Goal: Task Accomplishment & Management: Complete application form

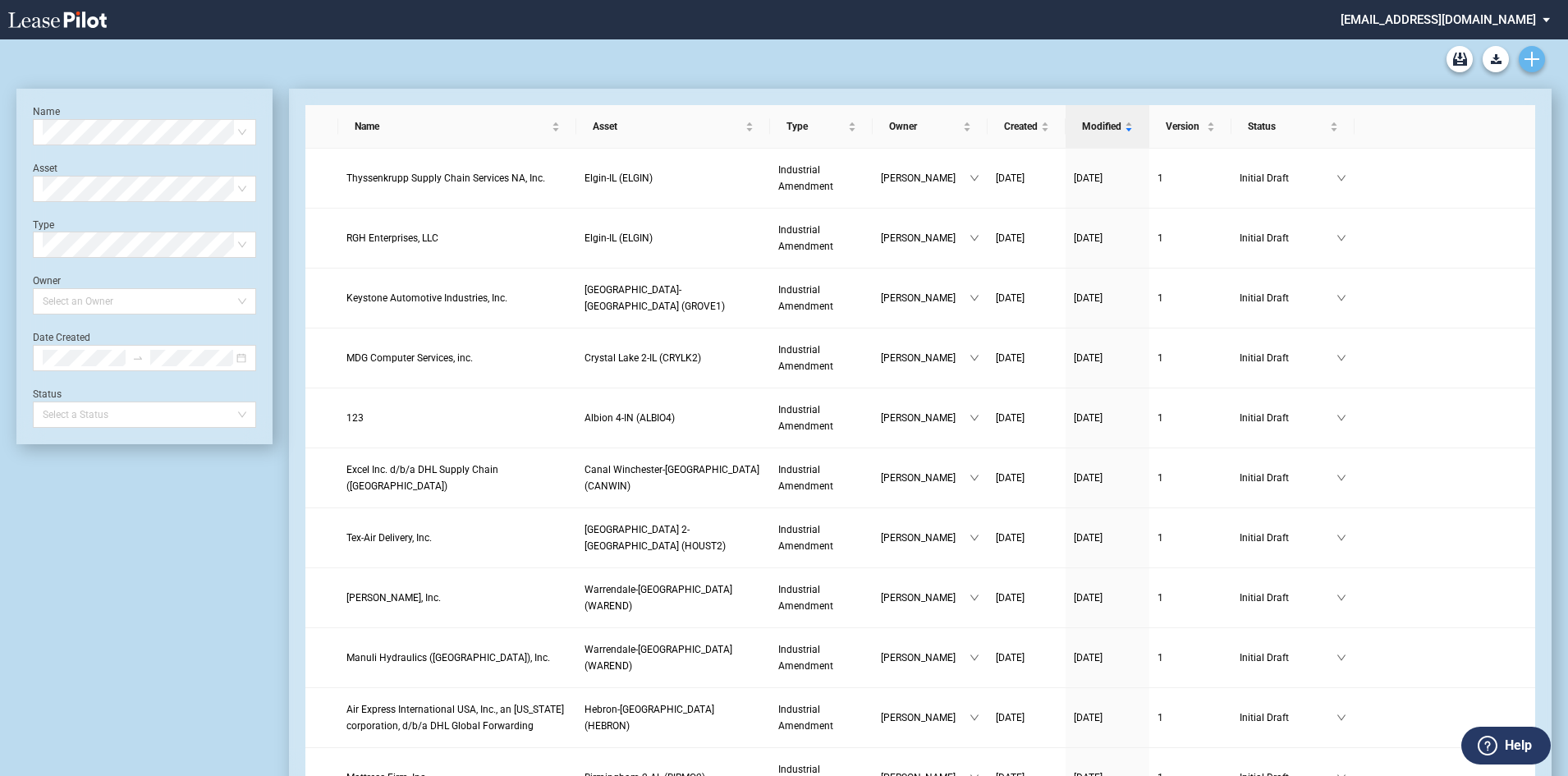
click at [1529, 54] on icon "Create new document" at bounding box center [1532, 59] width 15 height 15
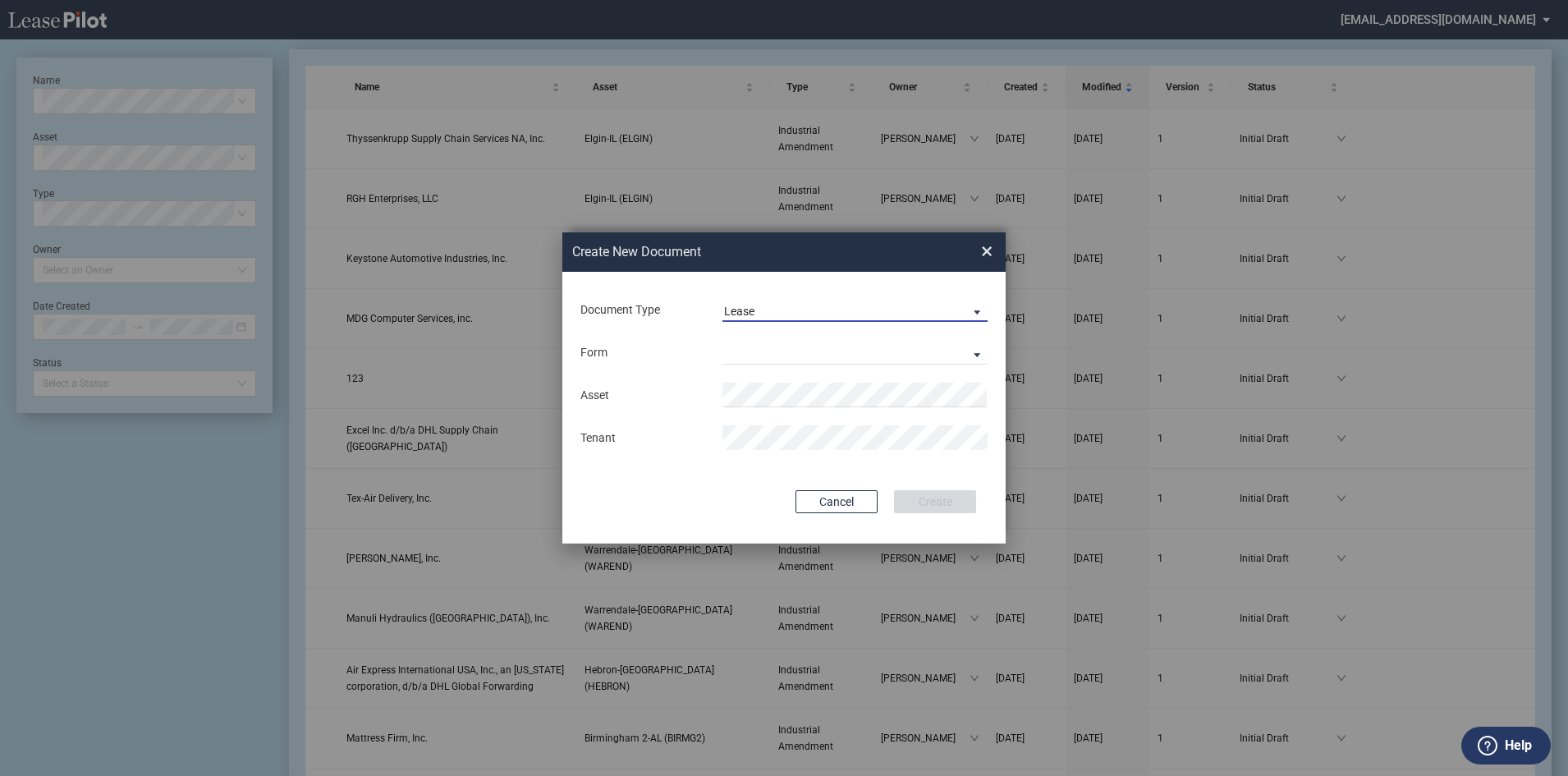
click at [977, 308] on span "Document Type: \aLease\a" at bounding box center [973, 311] width 20 height 17
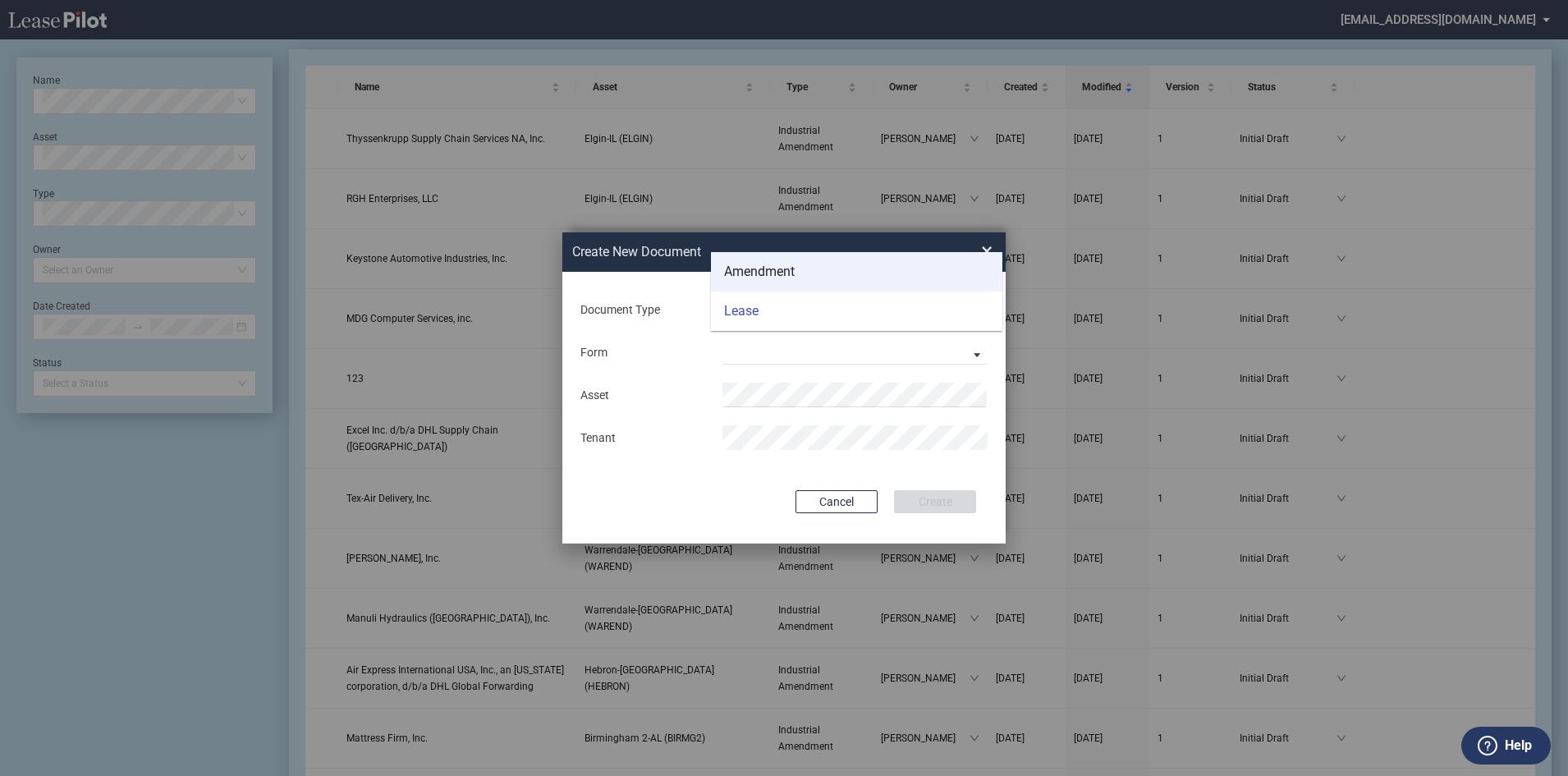
click at [764, 263] on div "Amendment" at bounding box center [759, 272] width 71 height 18
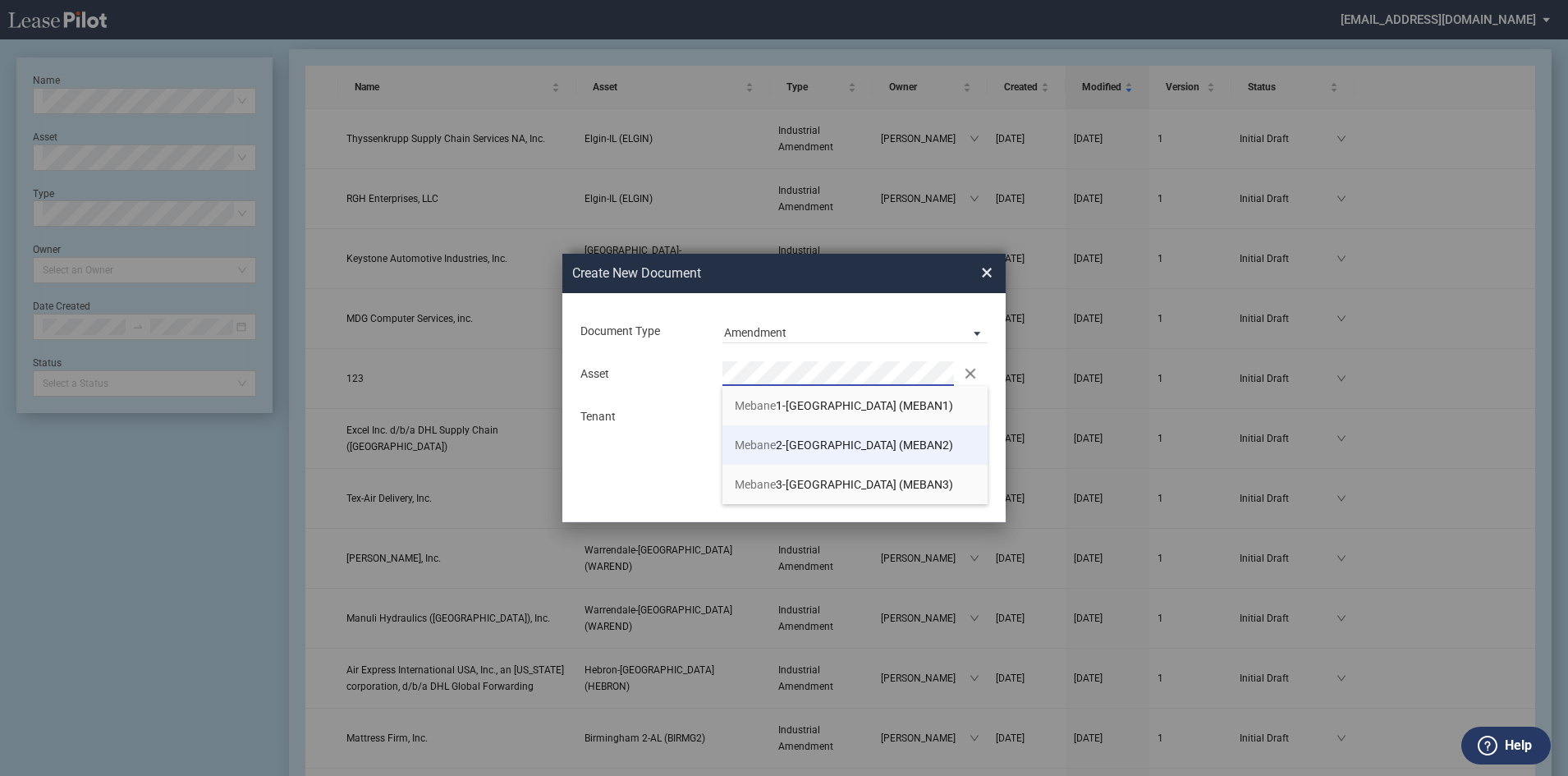
click at [758, 434] on li "Mebane 2-NC (MEBAN2)" at bounding box center [855, 446] width 265 height 40
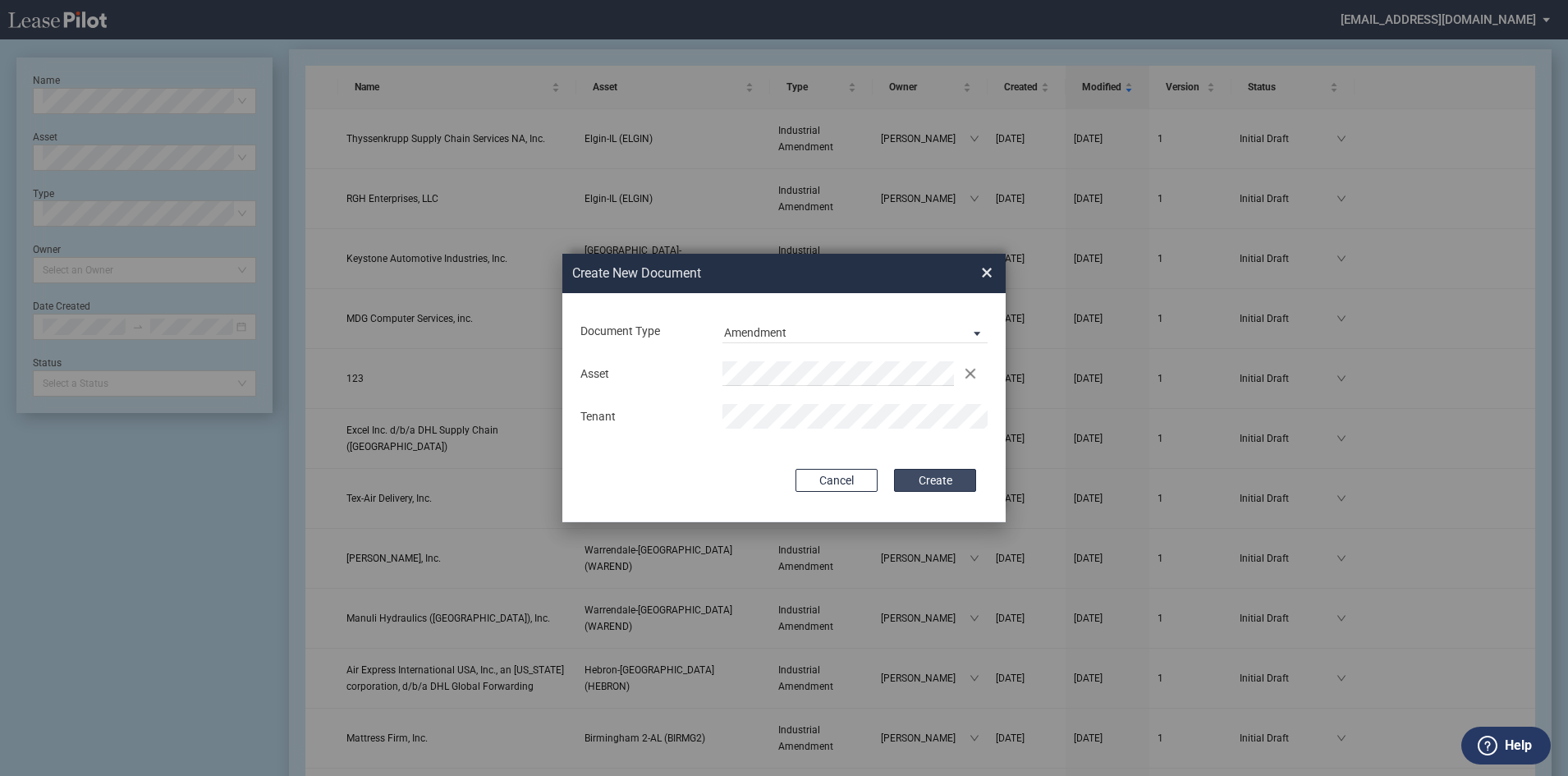
click at [917, 480] on button "Create" at bounding box center [935, 481] width 83 height 23
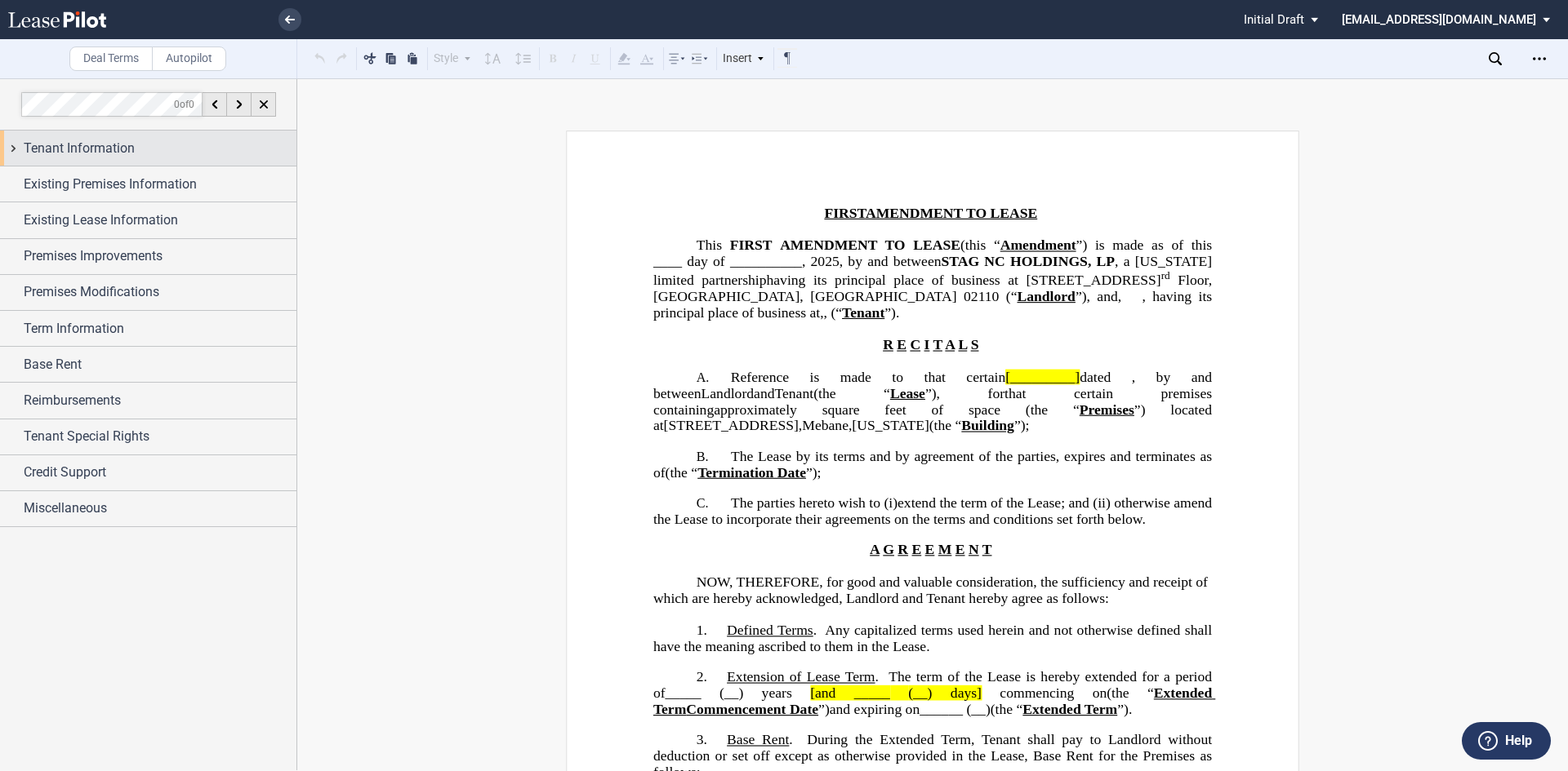
click at [78, 145] on span "Tenant Information" at bounding box center [79, 148] width 111 height 20
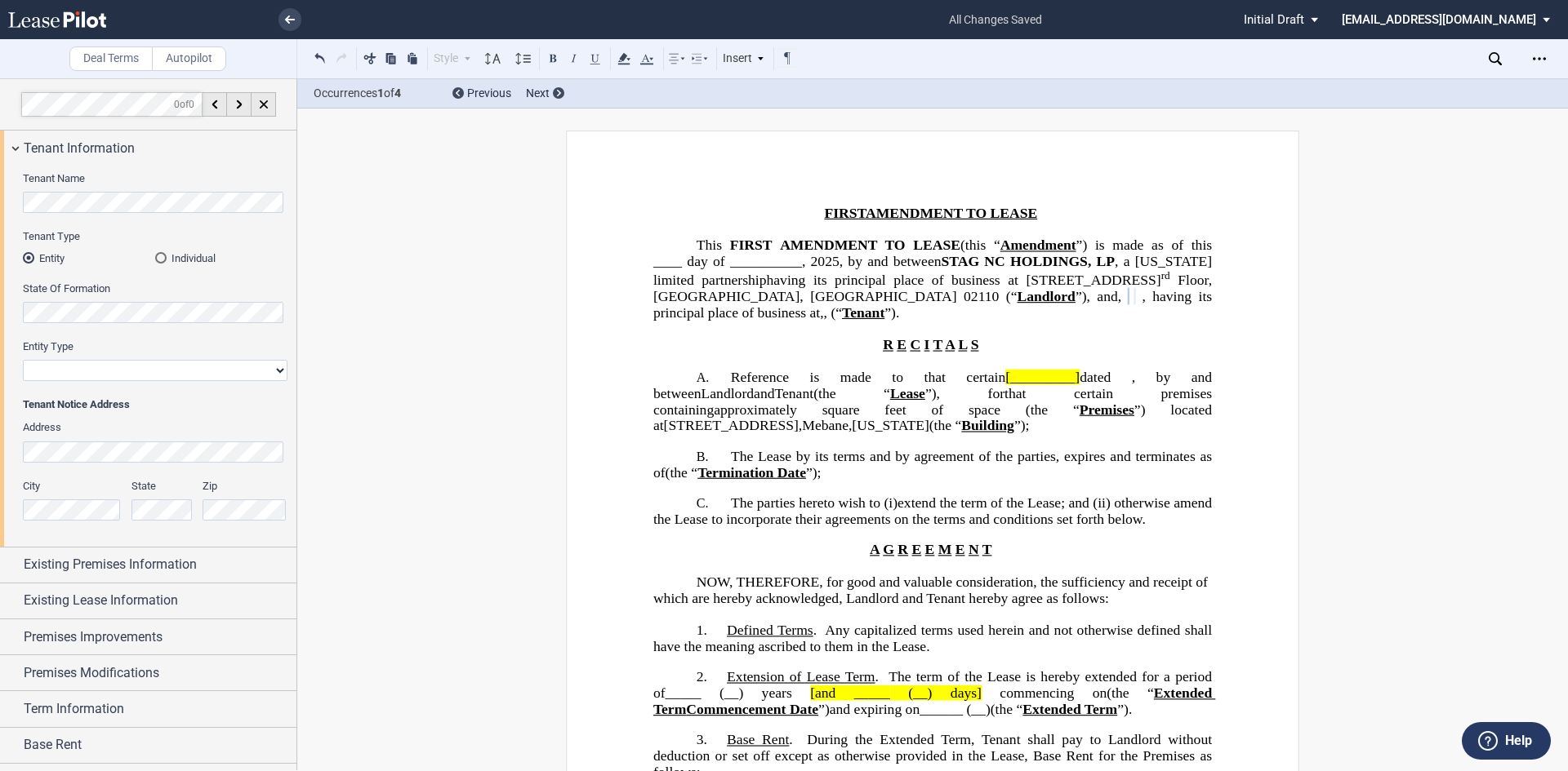
click at [276, 368] on select "Corporation Limited Liability Company General Partnership Limited Partnership O…" at bounding box center [155, 370] width 265 height 21
select select "limited liability company"
click at [23, 360] on select "Corporation Limited Liability Company General Partnership Limited Partnership O…" at bounding box center [155, 370] width 265 height 21
click at [344, 462] on div "Deal Terms Autopilot Style Normal 8pt 9pt 10pt 10.5pt 11pt 12pt 14pt 16pt Norma…" at bounding box center [784, 424] width 1568 height 693
click at [99, 573] on span "Existing Premises Information" at bounding box center [110, 565] width 173 height 20
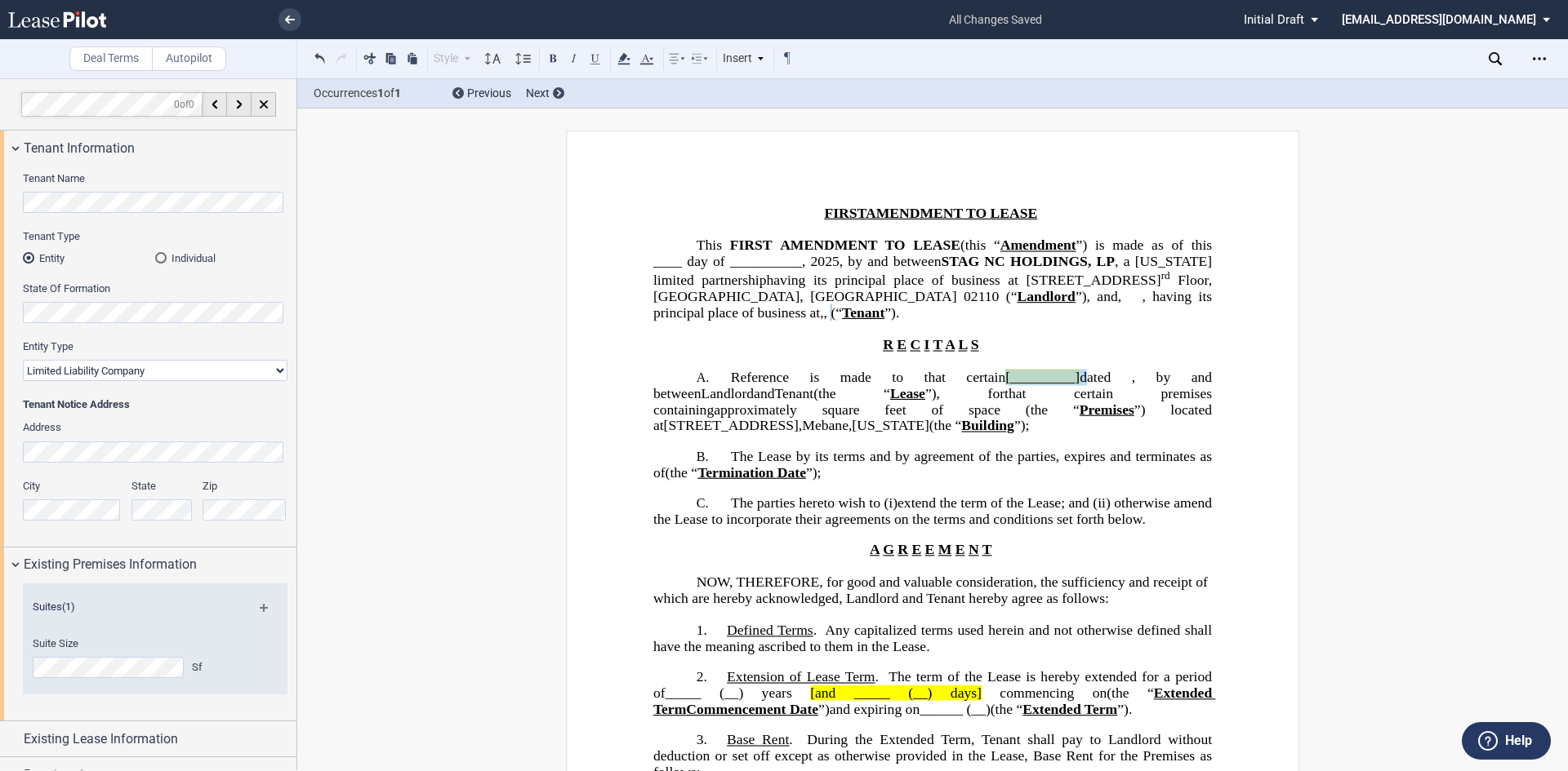
drag, startPoint x: 941, startPoint y: 395, endPoint x: 1022, endPoint y: 394, distance: 81.0
click at [1022, 394] on span "Reference is made to that certain [_________] dated ﻿ ﻿ , by and between" at bounding box center [934, 386] width 563 height 32
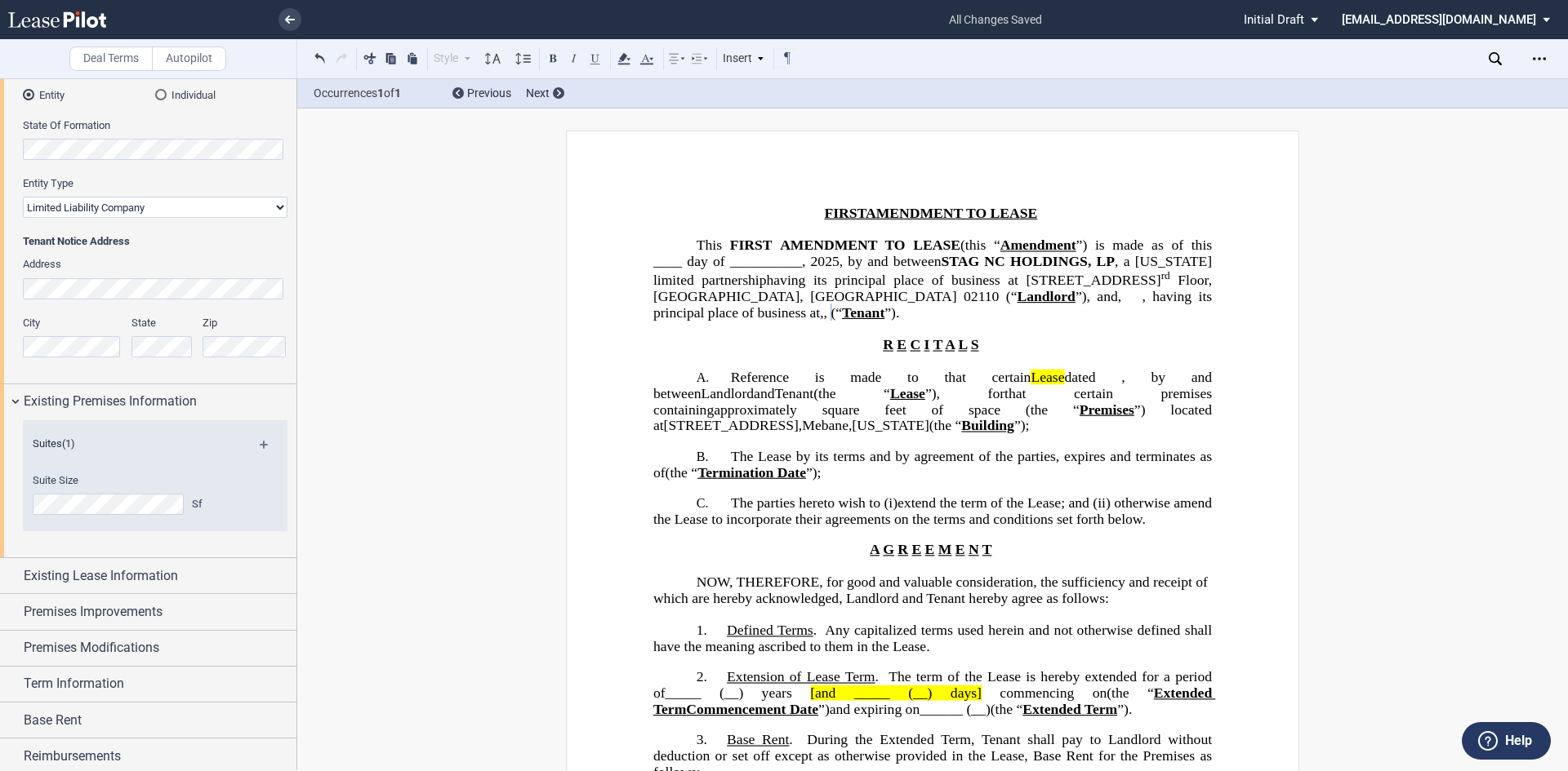
scroll to position [276, 0]
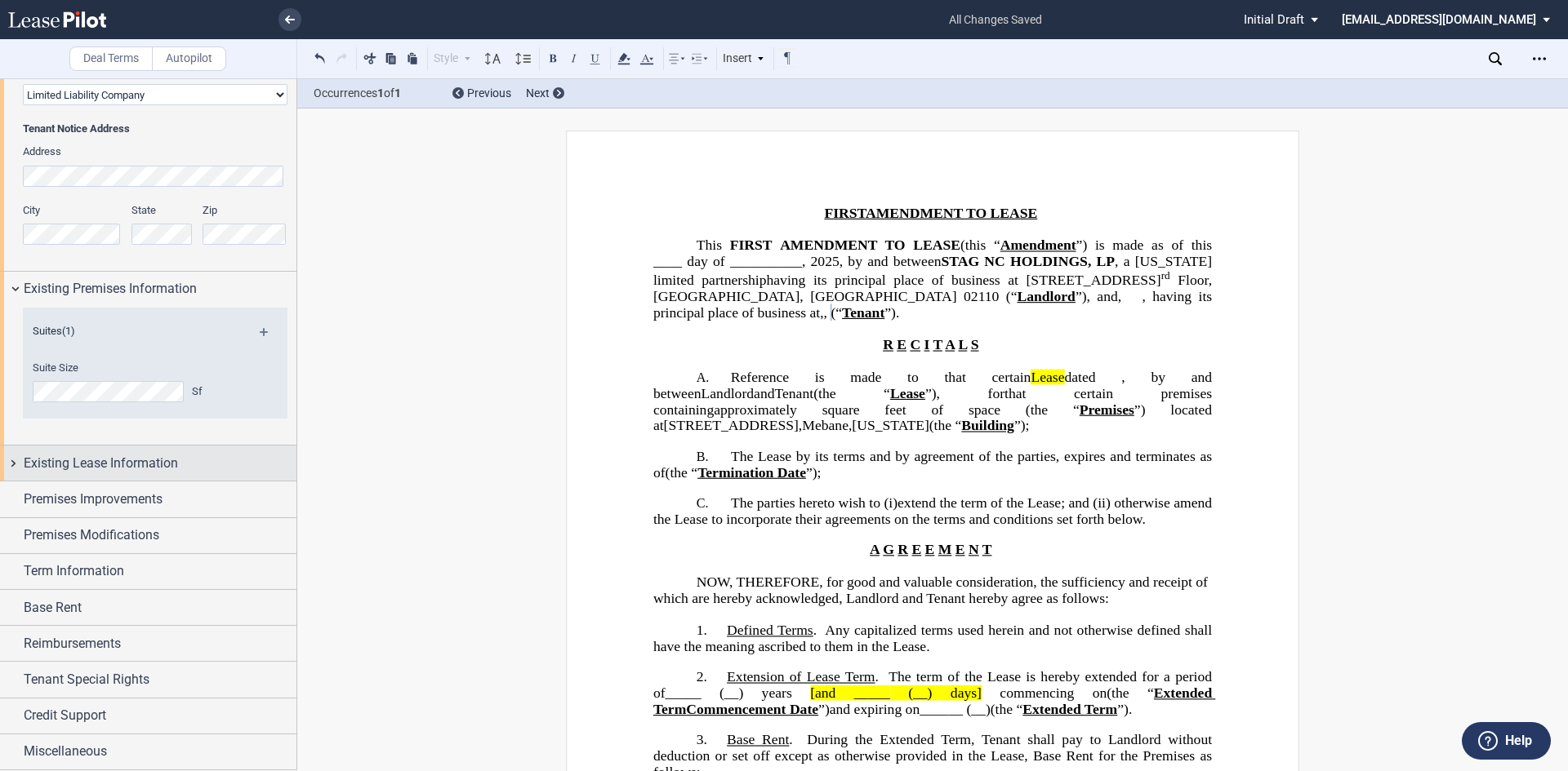
click at [102, 471] on span "Existing Lease Information" at bounding box center [101, 464] width 154 height 20
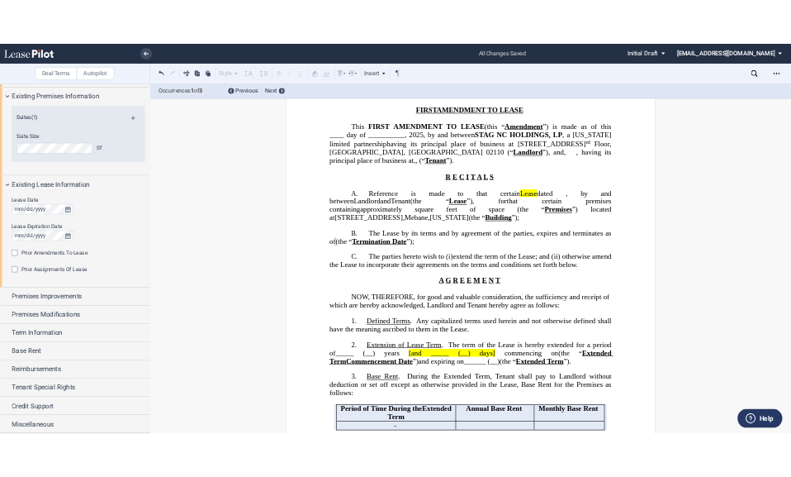
scroll to position [248, 0]
